Goal: Task Accomplishment & Management: Manage account settings

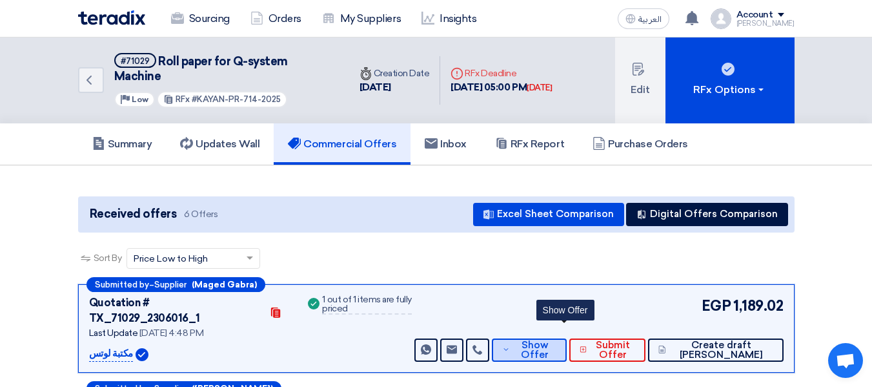
click at [556, 340] on span "Show Offer" at bounding box center [534, 349] width 43 height 19
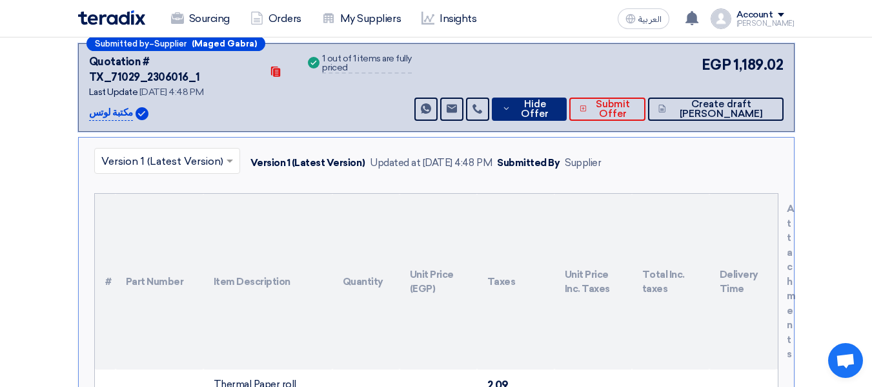
scroll to position [258, 0]
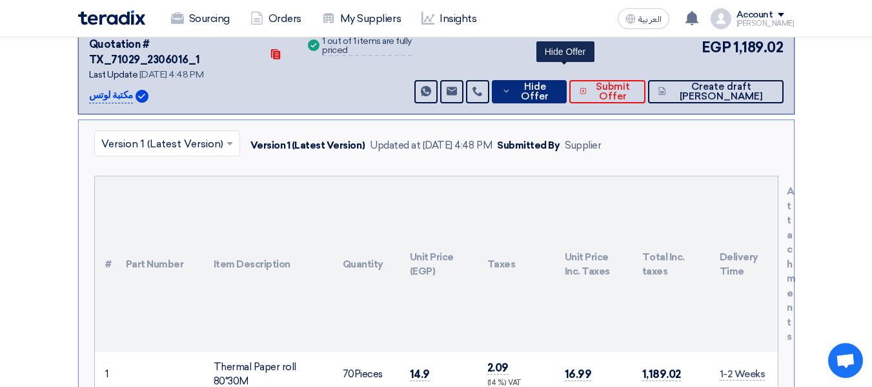
click at [511, 86] on icon at bounding box center [506, 91] width 8 height 10
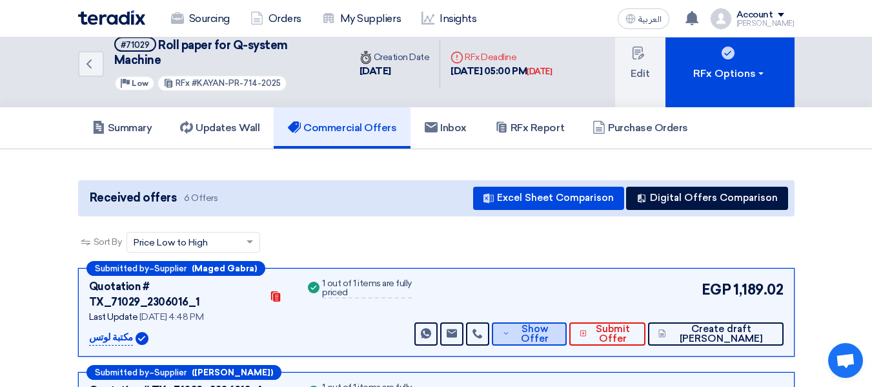
scroll to position [0, 0]
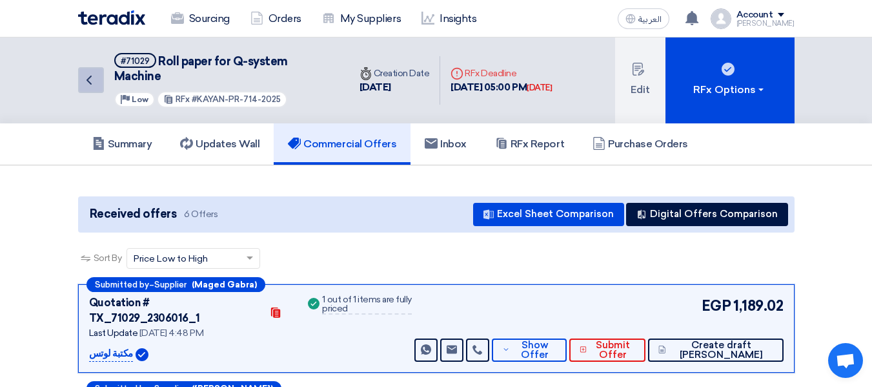
click at [86, 85] on icon "Back" at bounding box center [88, 79] width 15 height 15
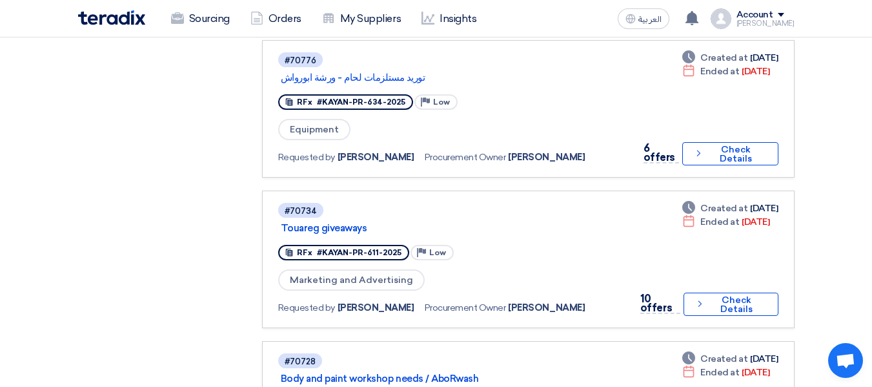
scroll to position [563, 0]
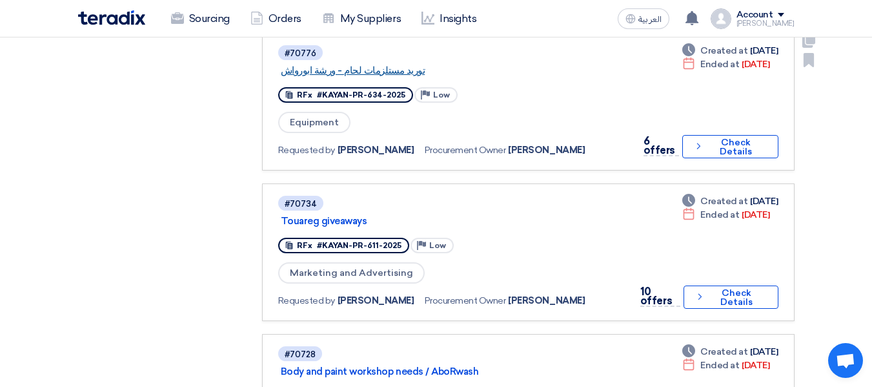
click at [380, 71] on link "توريد مستلزمات لحام - ورشة ابورواش" at bounding box center [442, 71] width 323 height 12
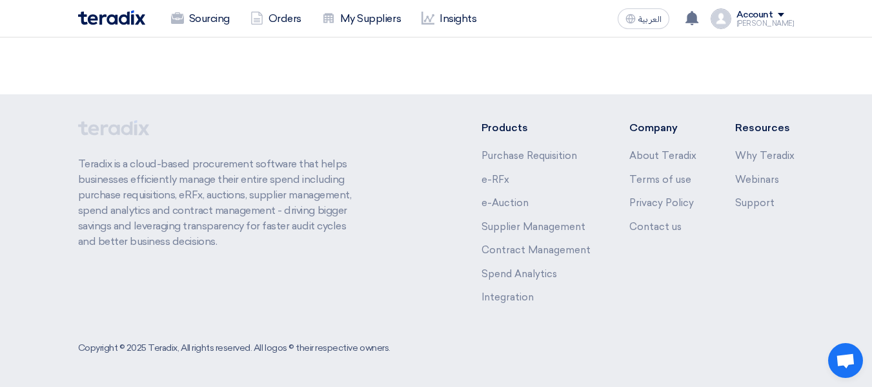
scroll to position [0, 0]
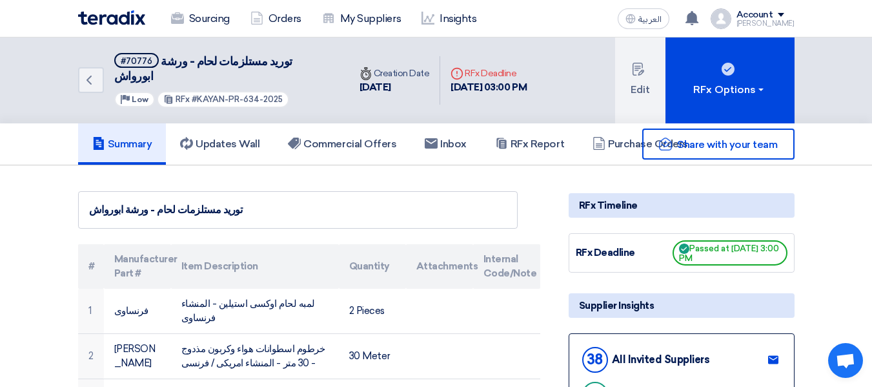
click at [629, 128] on div "Share with your team" at bounding box center [682, 143] width 226 height 31
click at [621, 137] on div "Share with your team" at bounding box center [682, 143] width 226 height 31
click at [624, 145] on link "Purchase Orders" at bounding box center [641, 143] width 124 height 41
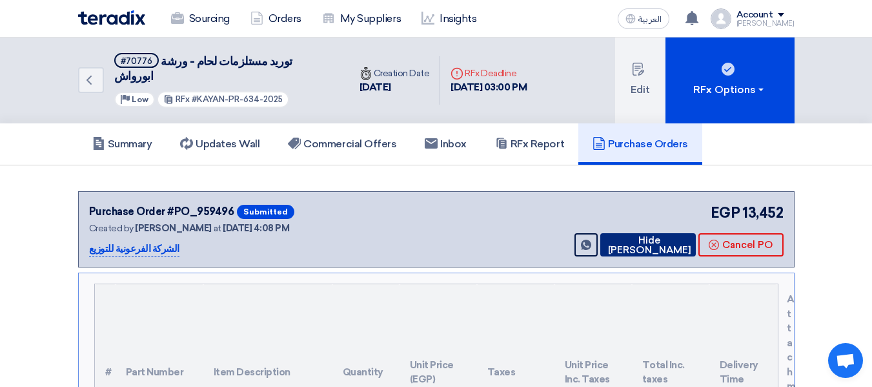
click at [660, 233] on button "Hide [PERSON_NAME]" at bounding box center [649, 244] width 96 height 23
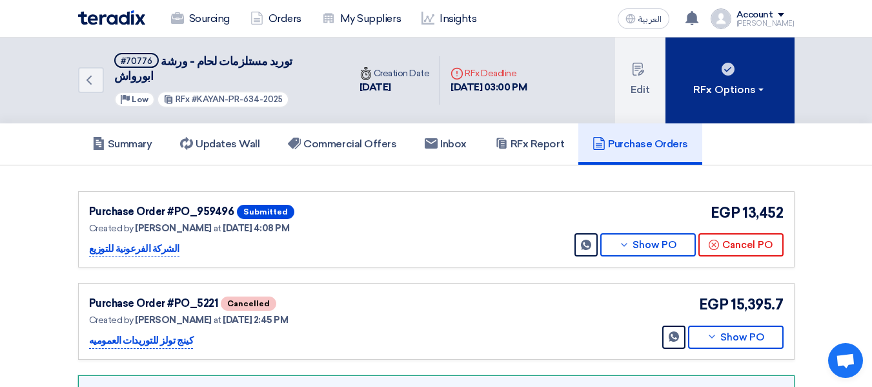
click at [748, 83] on div "RFx Options" at bounding box center [730, 89] width 73 height 15
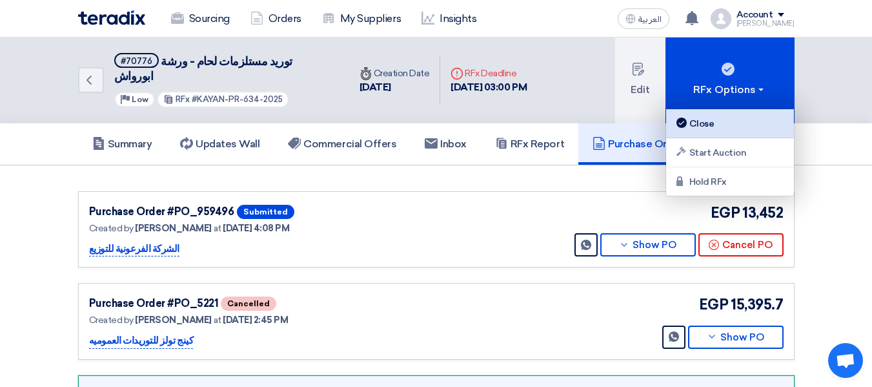
click at [710, 129] on div "Close" at bounding box center [730, 123] width 112 height 15
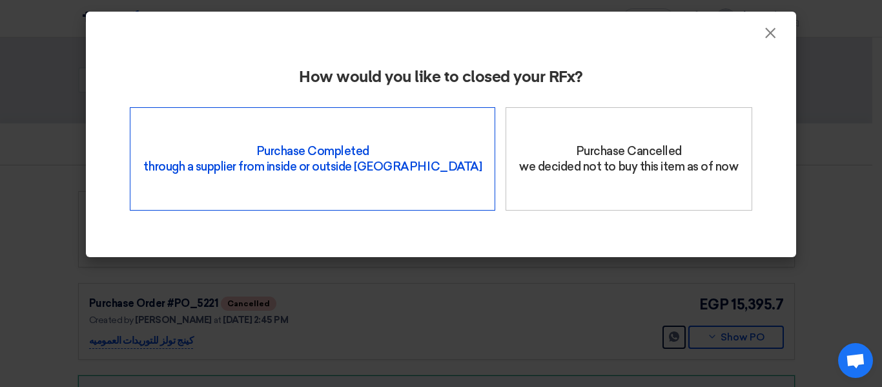
click at [284, 151] on div "Purchase Completed through a supplier from inside or outside Teradix" at bounding box center [312, 158] width 365 height 103
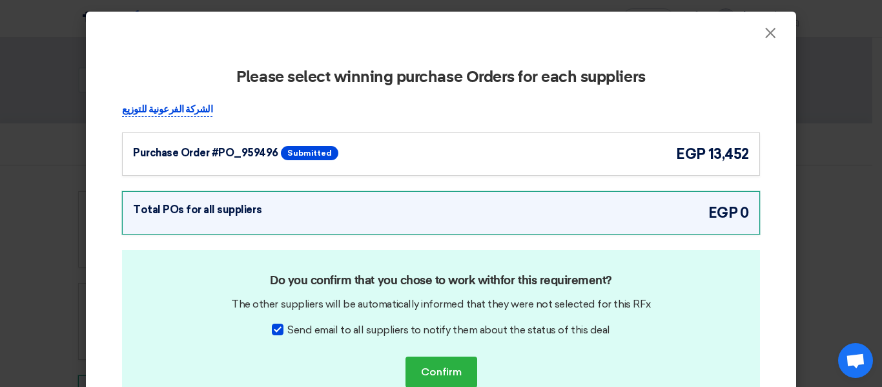
click at [404, 143] on div "Purchase Order #PO_959496 Submitted egp 13,452" at bounding box center [441, 153] width 616 height 21
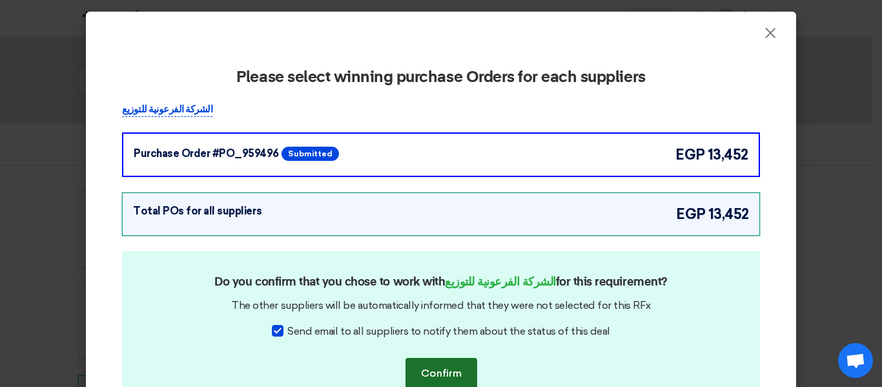
click at [440, 368] on button "Confirm" at bounding box center [442, 373] width 72 height 31
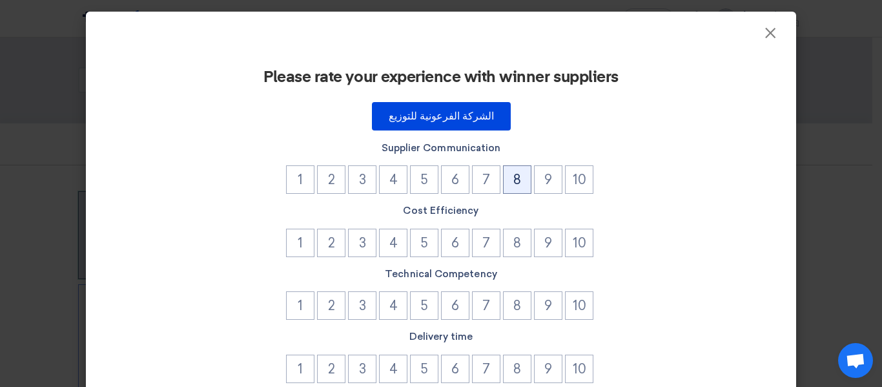
click at [507, 176] on button "8" at bounding box center [517, 179] width 28 height 28
click at [548, 241] on button "9" at bounding box center [548, 243] width 28 height 28
click at [547, 308] on button "9" at bounding box center [548, 305] width 28 height 28
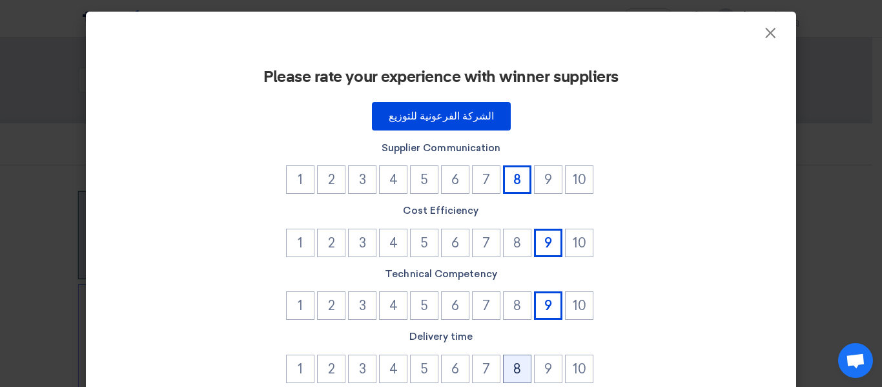
click at [519, 366] on button "8" at bounding box center [517, 369] width 28 height 28
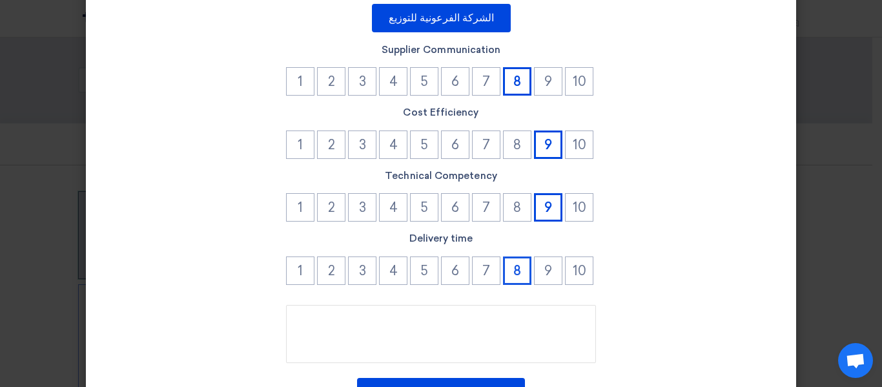
scroll to position [129, 0]
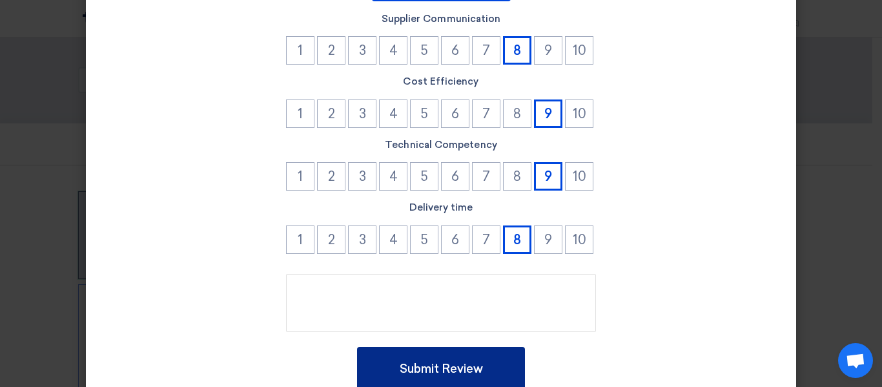
click at [467, 380] on button "Submit Review" at bounding box center [441, 369] width 168 height 44
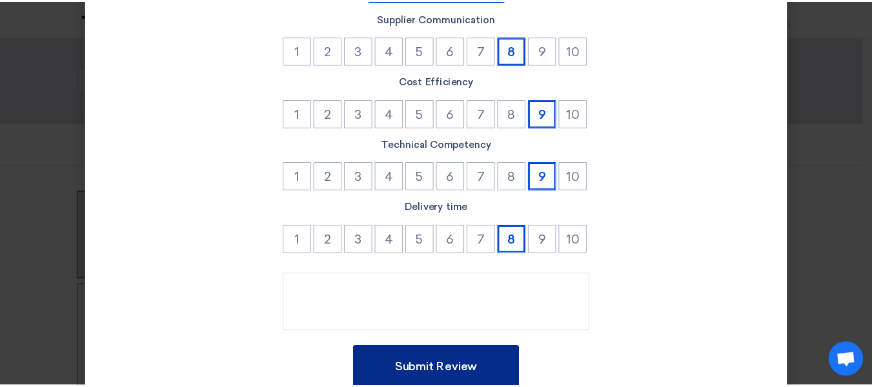
scroll to position [0, 0]
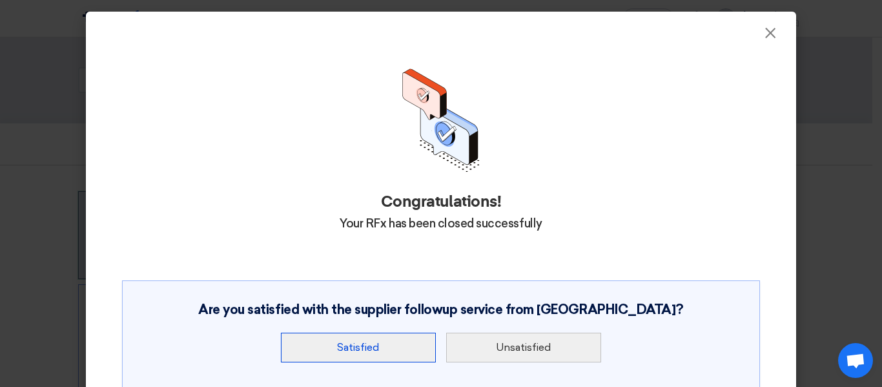
click at [385, 347] on button "Satisfied" at bounding box center [358, 348] width 155 height 30
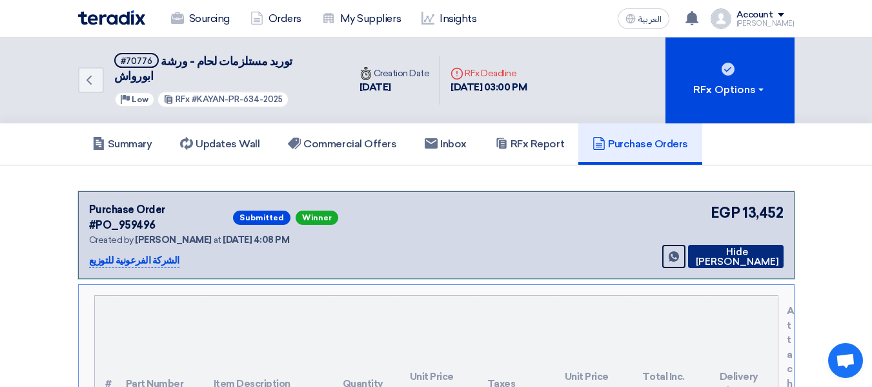
click at [693, 251] on icon at bounding box center [693, 256] width 0 height 10
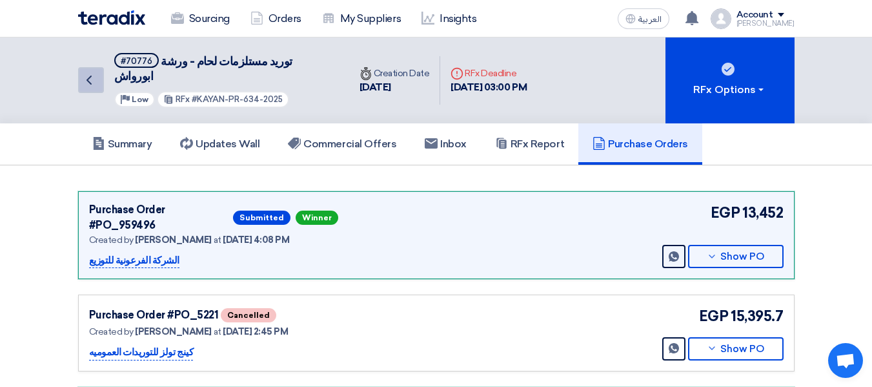
click at [98, 70] on link "Back" at bounding box center [91, 80] width 26 height 26
